Goal: Information Seeking & Learning: Check status

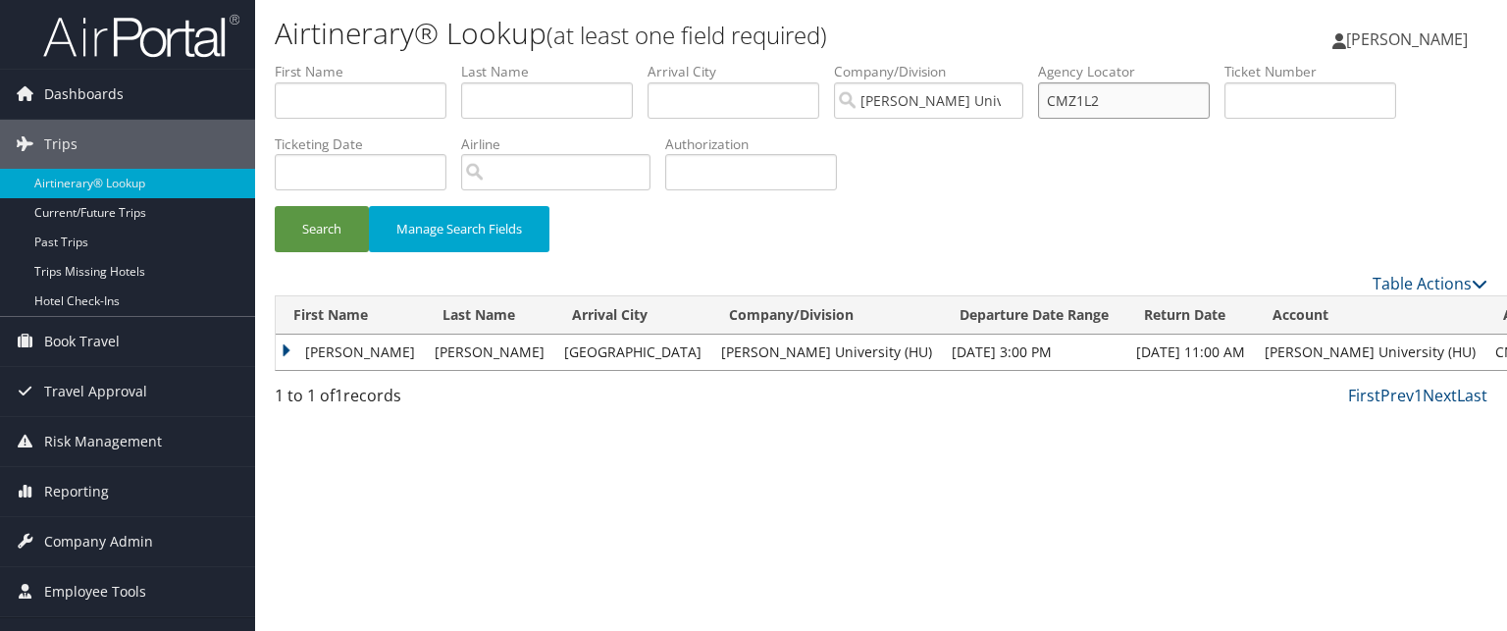
click at [1121, 92] on input "CMZ1L2" at bounding box center [1124, 100] width 172 height 36
paste input "In Progress In Progress"
click at [275, 206] on button "Search" at bounding box center [322, 229] width 94 height 46
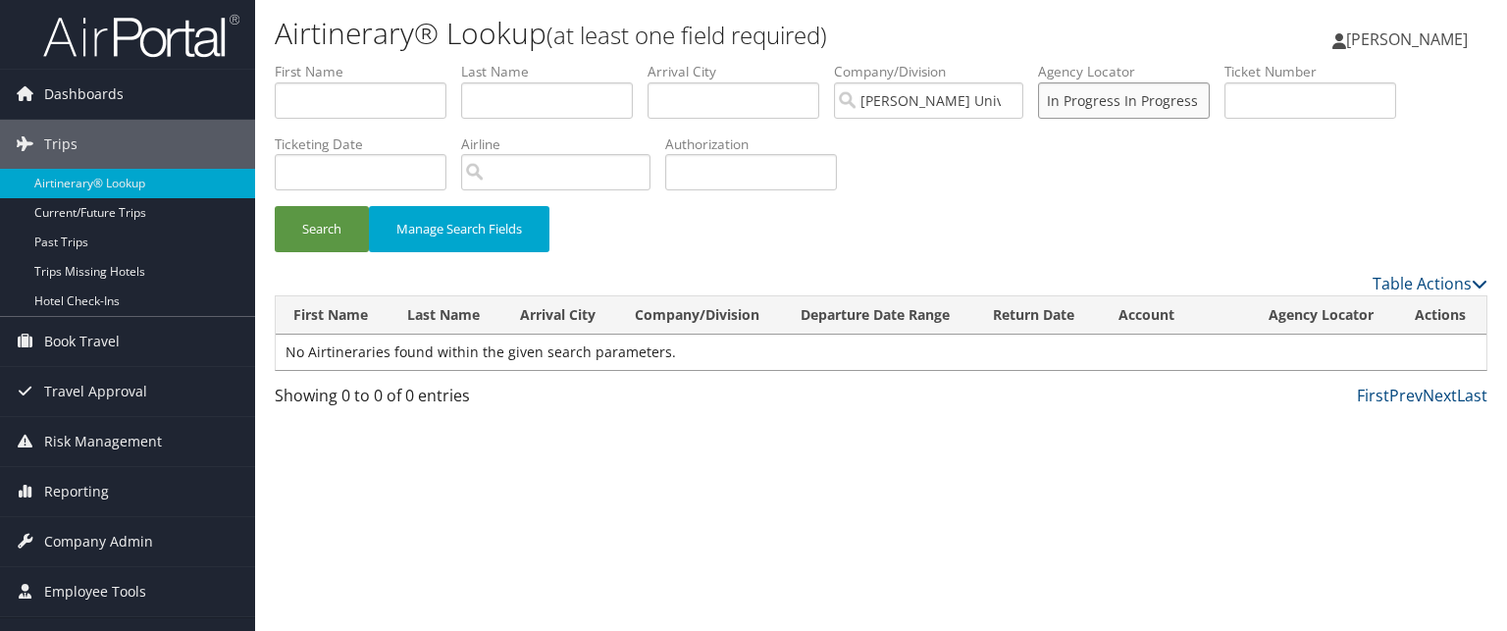
click at [1123, 92] on input "In Progress In Progress" at bounding box center [1124, 100] width 172 height 36
type input "In In Progress"
click at [1163, 101] on input "In In Progress" at bounding box center [1124, 100] width 172 height 36
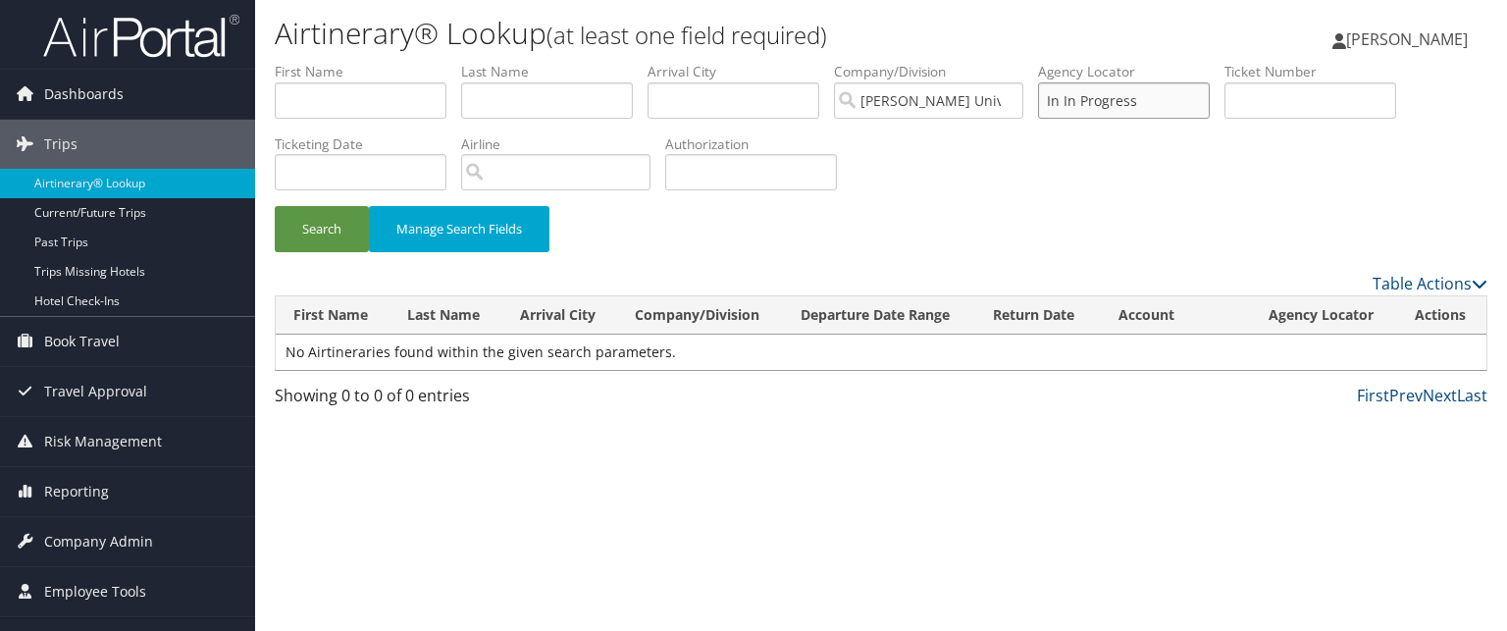
click at [1163, 101] on input "In In Progress" at bounding box center [1124, 100] width 172 height 36
paste input "C9QQFV"
type input "C9QQFV"
click at [275, 206] on button "Search" at bounding box center [322, 229] width 94 height 46
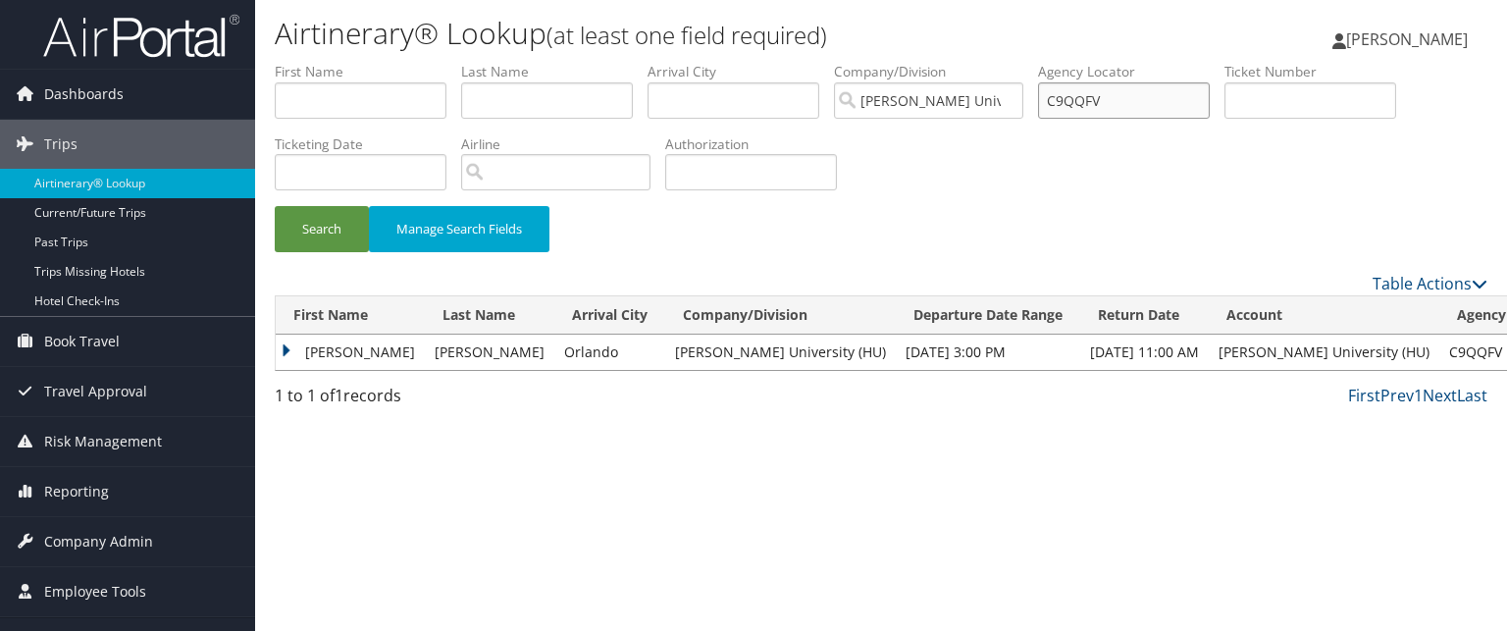
click at [1124, 82] on input "C9QQFV" at bounding box center [1124, 100] width 172 height 36
paste input "C48P3F"
type input "C48P3F"
click at [275, 206] on button "Search" at bounding box center [322, 229] width 94 height 46
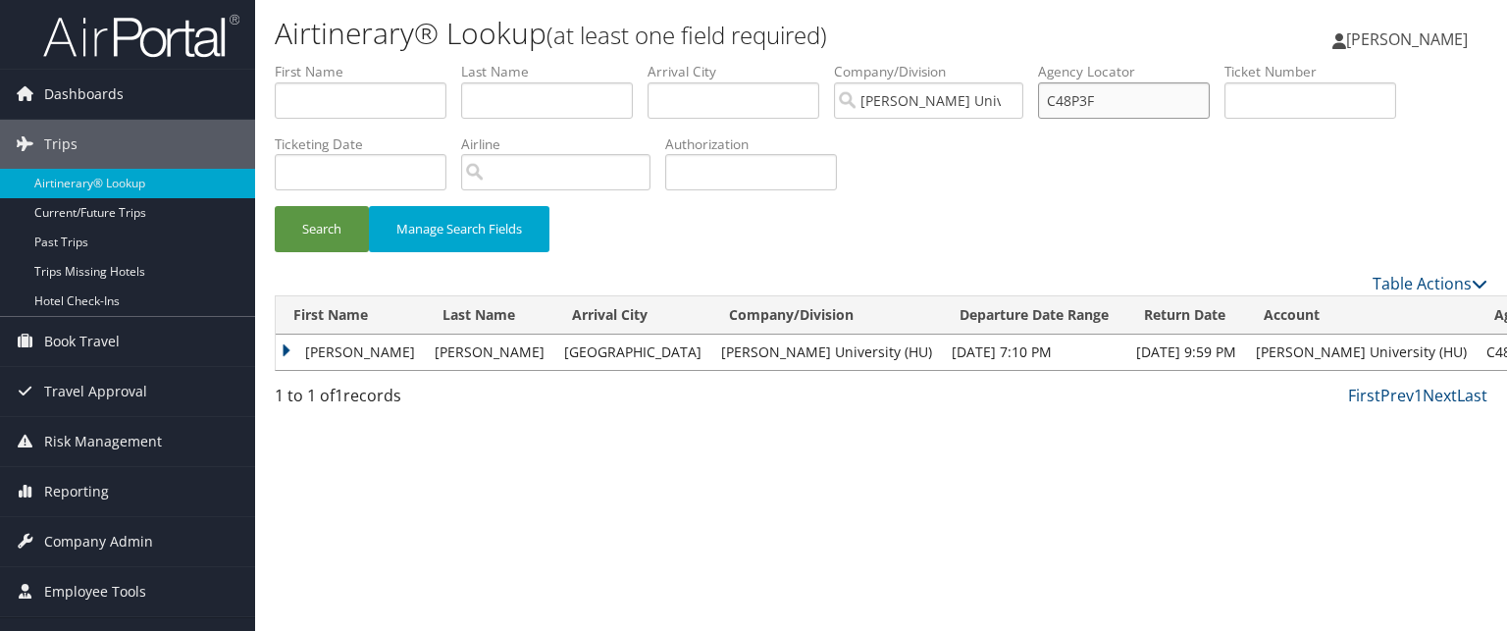
click at [1116, 89] on input "C48P3F" at bounding box center [1124, 100] width 172 height 36
paste input "CHZQ9B"
type input "CHZQ9B"
click at [275, 206] on button "Search" at bounding box center [322, 229] width 94 height 46
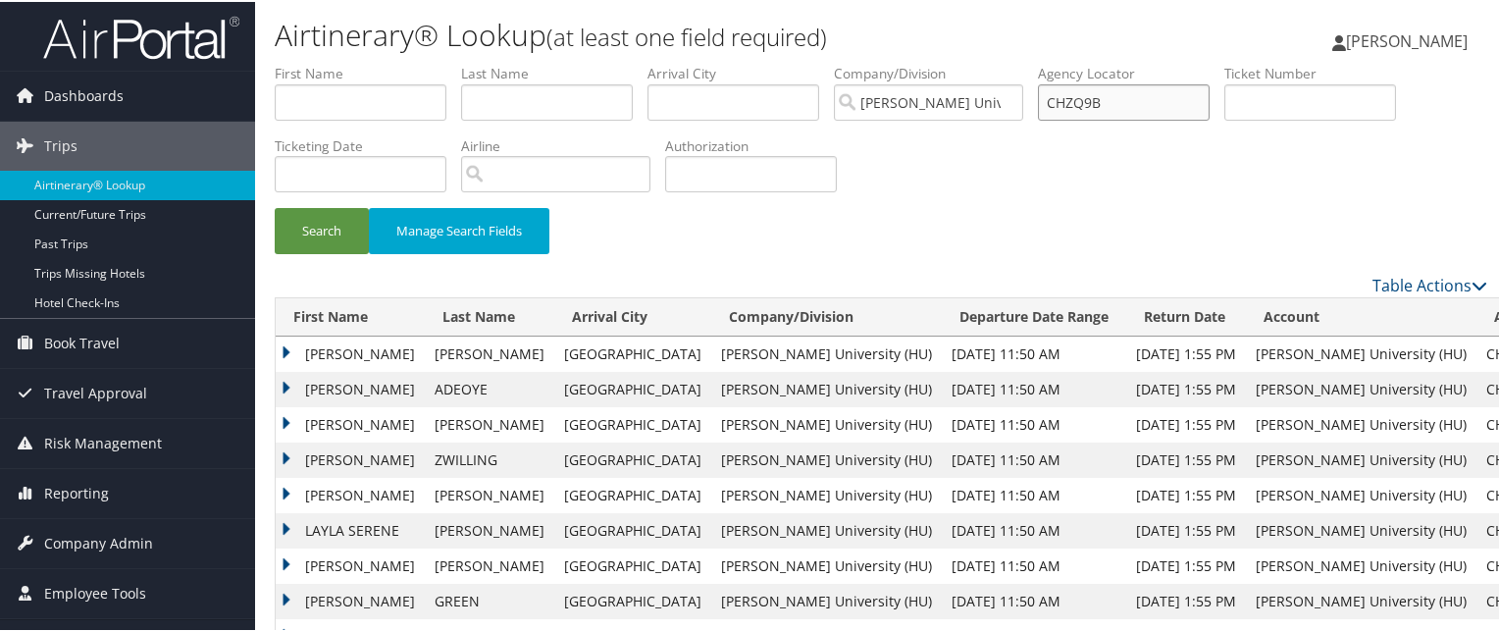
click at [1122, 94] on input "CHZQ9B" at bounding box center [1124, 100] width 172 height 36
paste input "C6WS9N"
type input "C6WS9N"
click at [275, 206] on button "Search" at bounding box center [322, 229] width 94 height 46
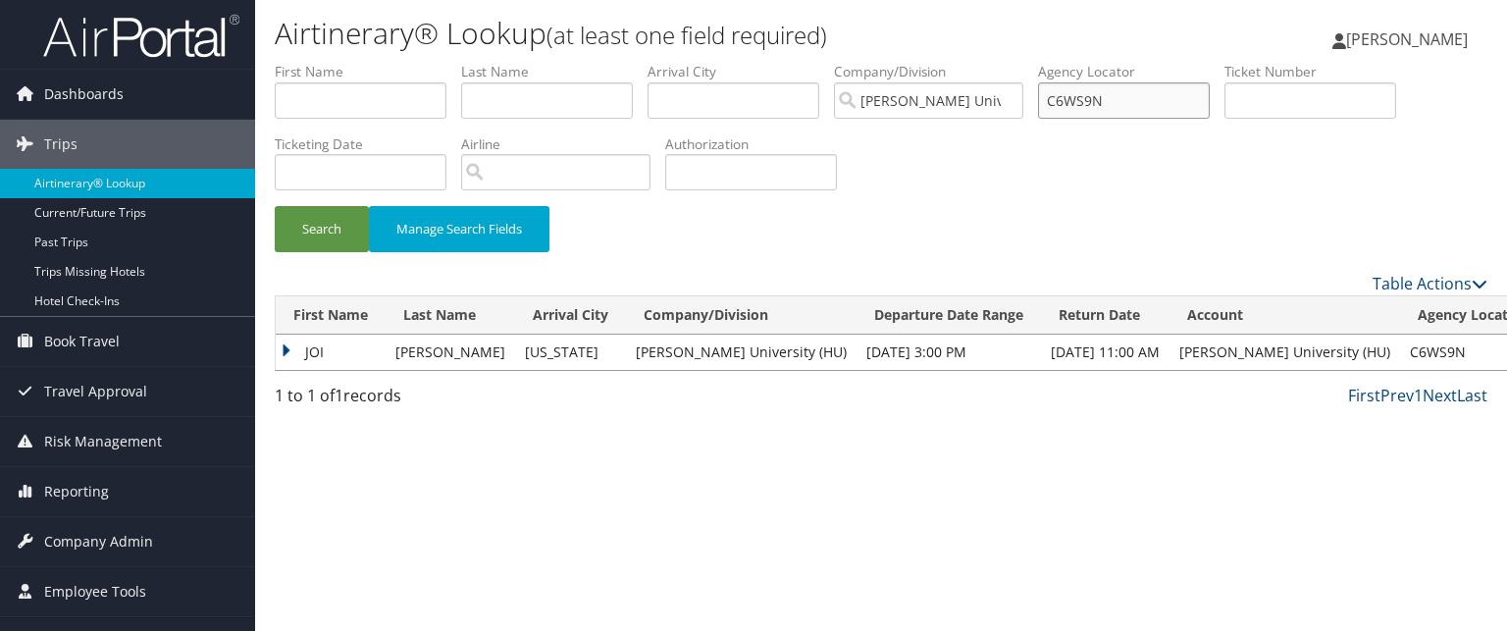
click at [1104, 98] on input "C6WS9N" at bounding box center [1124, 100] width 172 height 36
paste input "CKR7DG"
type input "CKR7DG"
click at [275, 206] on button "Search" at bounding box center [322, 229] width 94 height 46
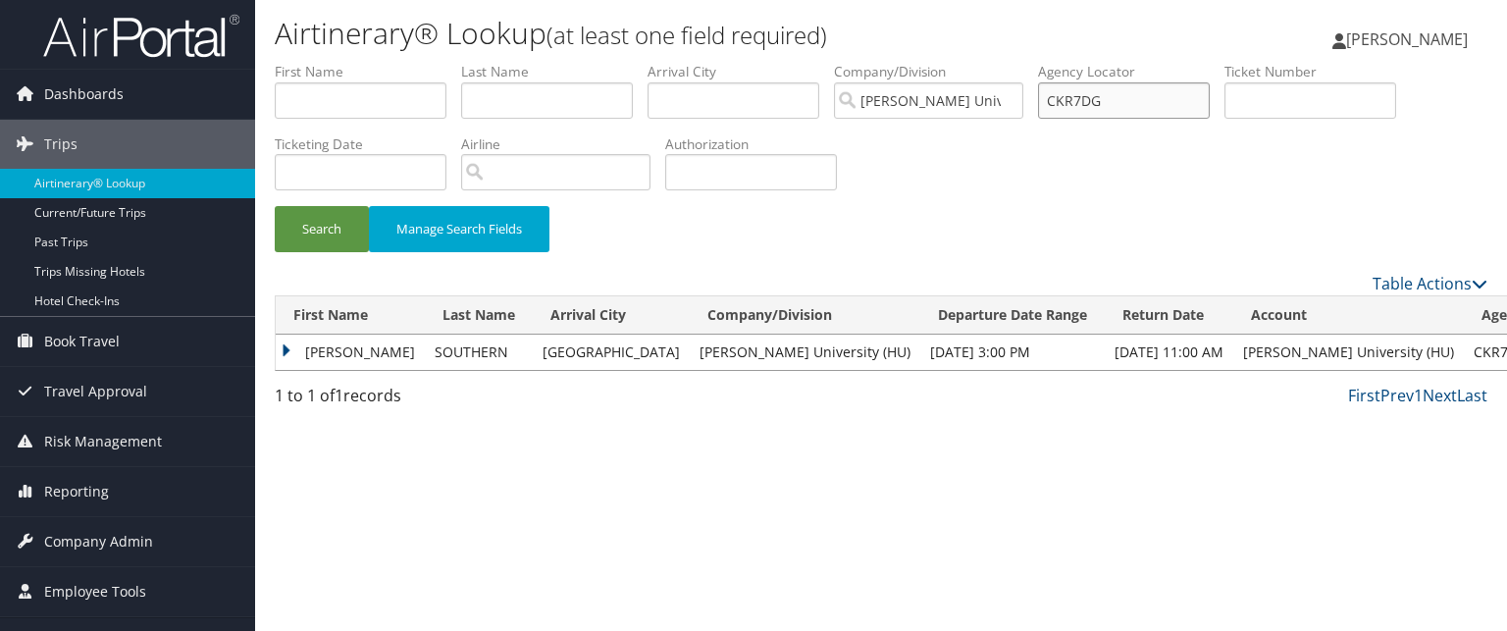
click at [1143, 103] on input "CKR7DG" at bounding box center [1124, 100] width 172 height 36
paste input "C081CL"
type input "C081CL"
click at [275, 206] on button "Search" at bounding box center [322, 229] width 94 height 46
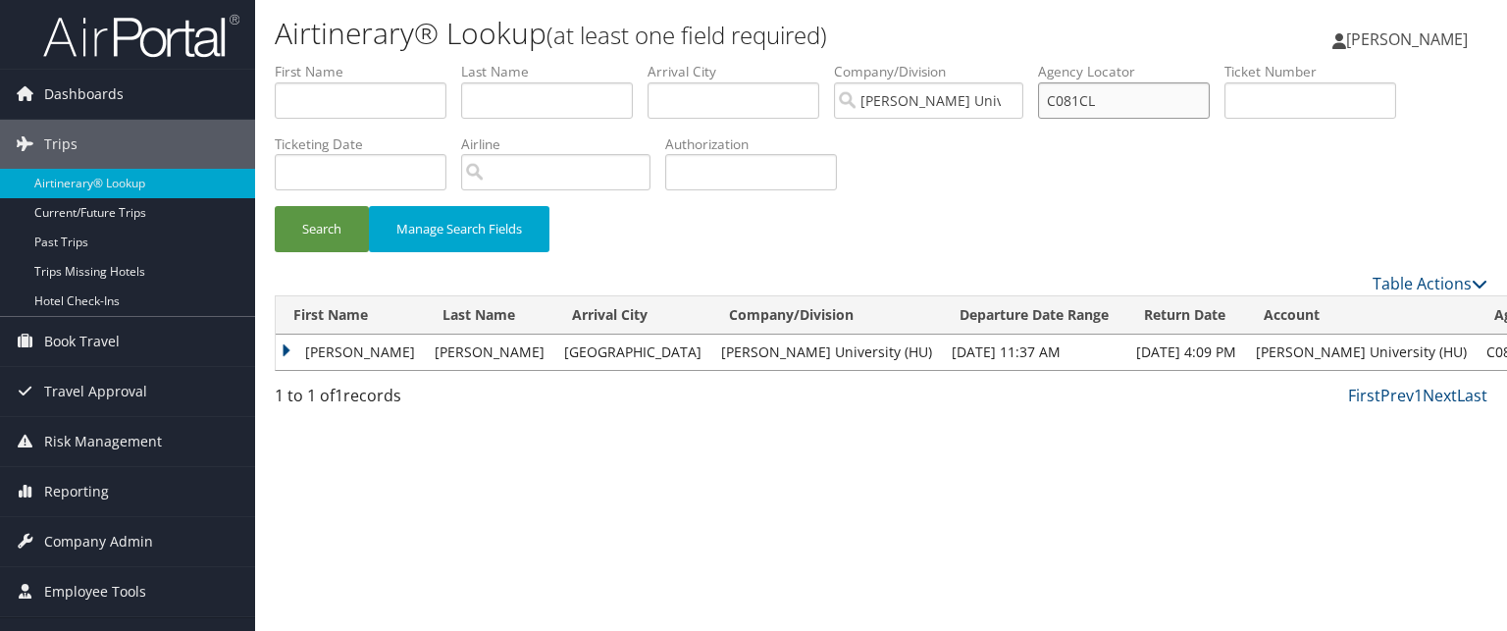
click at [1157, 101] on input "C081CL" at bounding box center [1124, 100] width 172 height 36
paste input "CK2C1K"
click at [275, 206] on button "Search" at bounding box center [322, 229] width 94 height 46
drag, startPoint x: 1114, startPoint y: 93, endPoint x: 897, endPoint y: 77, distance: 218.4
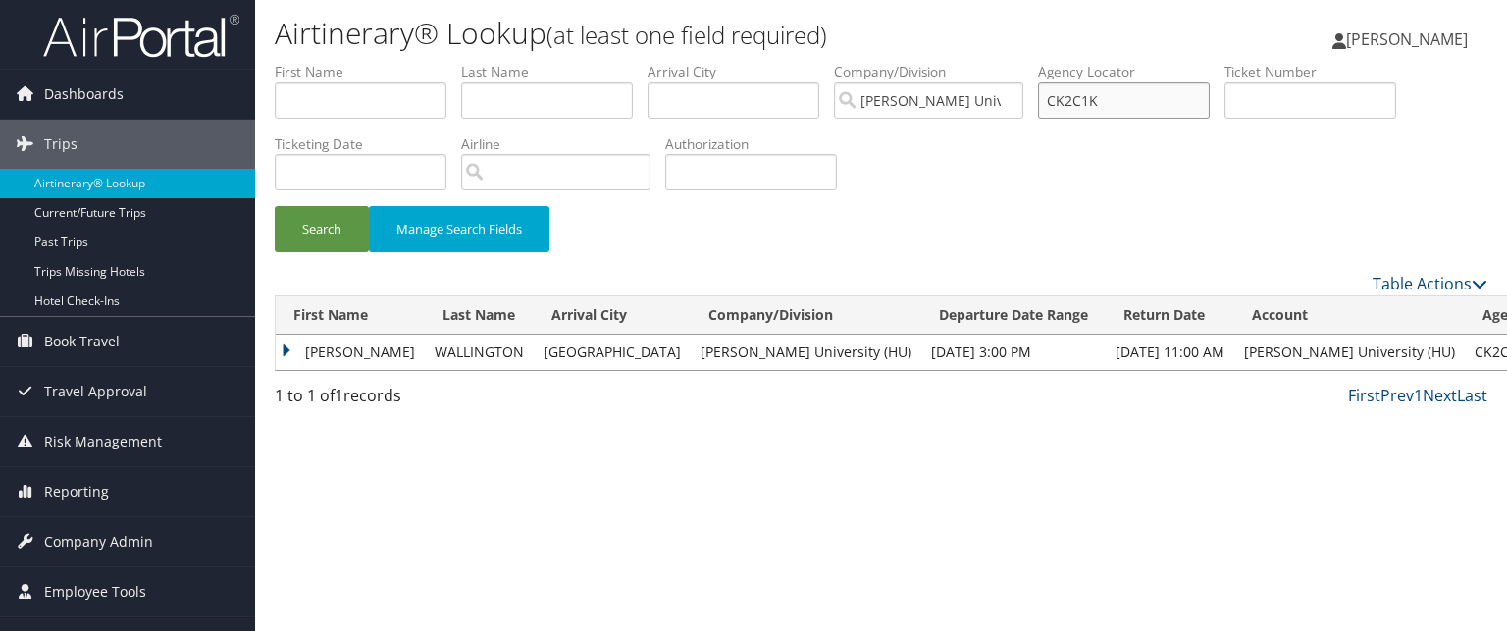
click at [897, 62] on ul "First Name Last Name Departure City Arrival City Company/Division Howard Univer…" at bounding box center [881, 62] width 1213 height 0
type input "w"
